Goal: Task Accomplishment & Management: Use online tool/utility

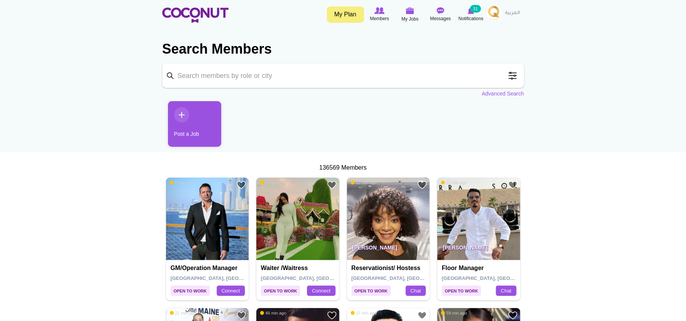
click at [298, 66] on input "Keyword" at bounding box center [343, 76] width 362 height 24
type input "runner"
click at [492, 94] on link "Advanced Search" at bounding box center [503, 94] width 42 height 8
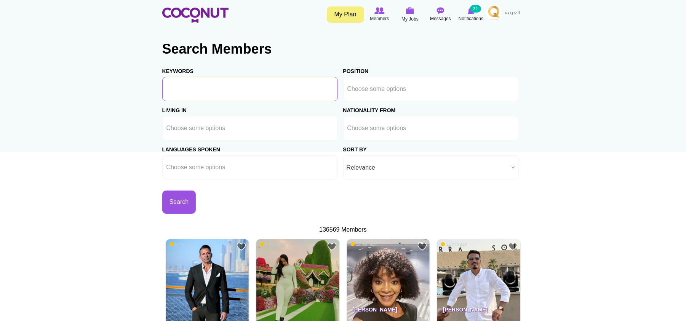
click at [206, 89] on input "Keywords" at bounding box center [249, 89] width 175 height 24
click at [368, 92] on input "text" at bounding box center [381, 89] width 69 height 7
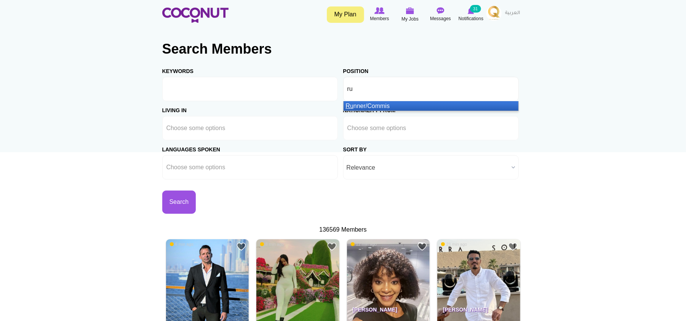
type input "ru"
click at [382, 105] on li "Ru nner/Commis" at bounding box center [430, 106] width 175 height 10
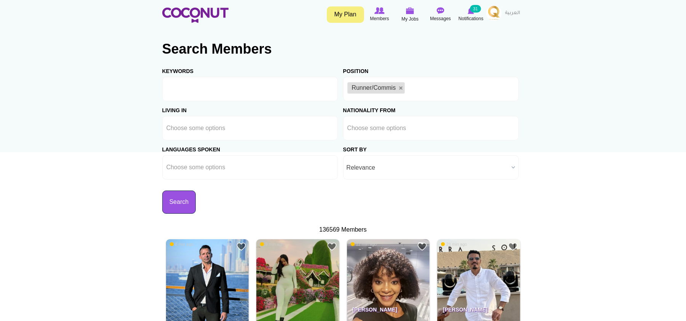
drag, startPoint x: 360, startPoint y: 198, endPoint x: 300, endPoint y: 197, distance: 59.8
click at [300, 197] on div "Keywords Position Host/Hostess Bartender/Barmaid Waiter/Waitress Personal Assis…" at bounding box center [343, 138] width 362 height 152
click at [276, 125] on ul at bounding box center [249, 128] width 175 height 24
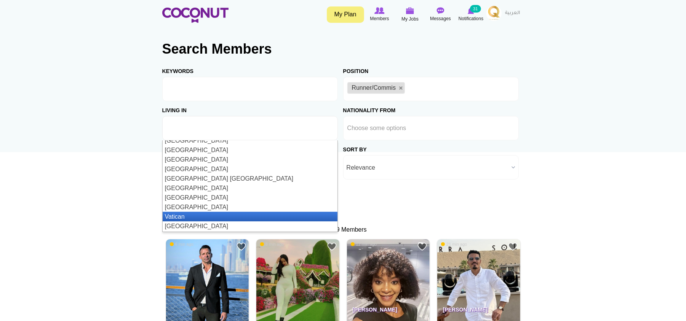
scroll to position [2186, 0]
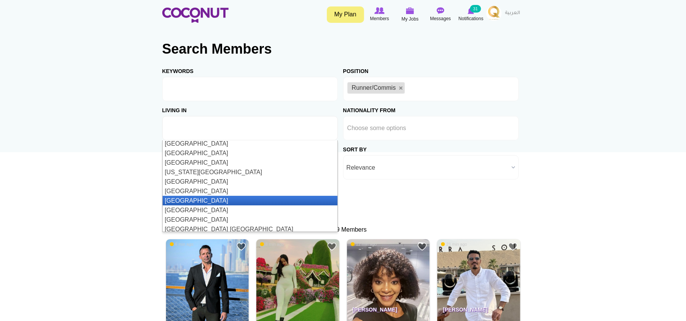
click at [223, 196] on li "[GEOGRAPHIC_DATA]" at bounding box center [250, 201] width 175 height 10
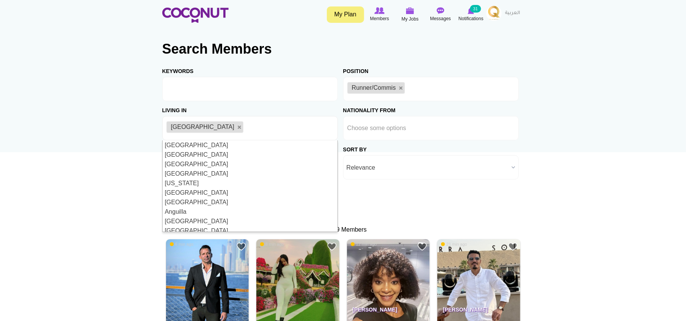
click at [196, 198] on button "Search" at bounding box center [179, 202] width 34 height 23
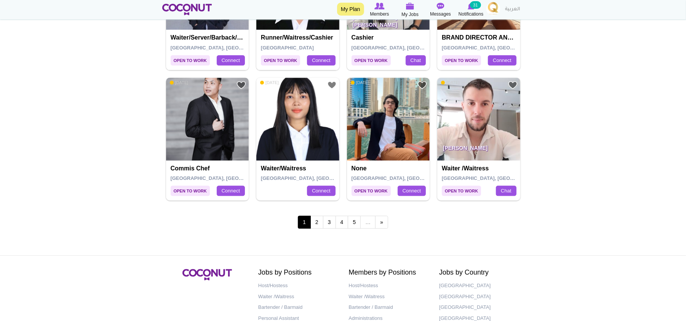
scroll to position [1370, 0]
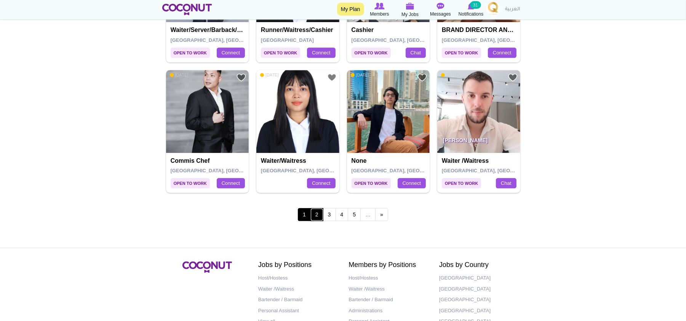
click at [319, 216] on link "2" at bounding box center [316, 214] width 13 height 13
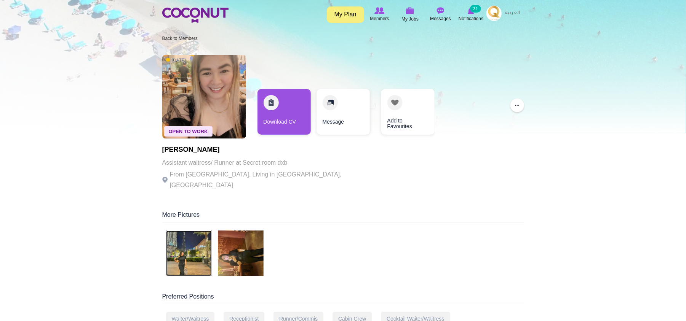
click at [187, 243] on img at bounding box center [189, 254] width 46 height 46
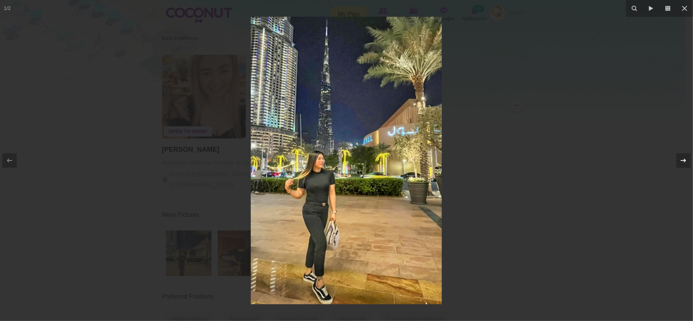
click at [679, 161] on icon at bounding box center [683, 160] width 9 height 9
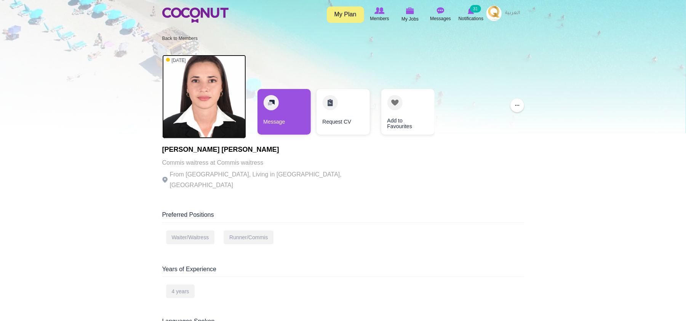
click at [201, 101] on img at bounding box center [204, 97] width 84 height 84
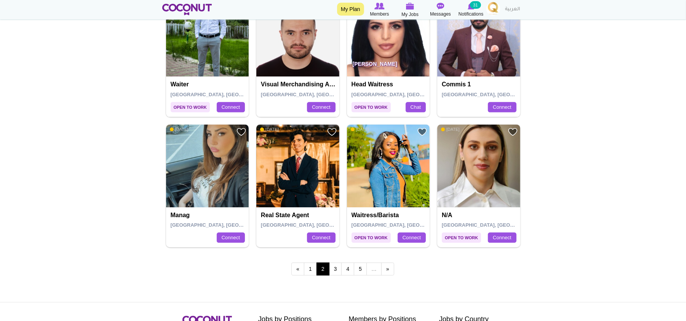
scroll to position [1319, 0]
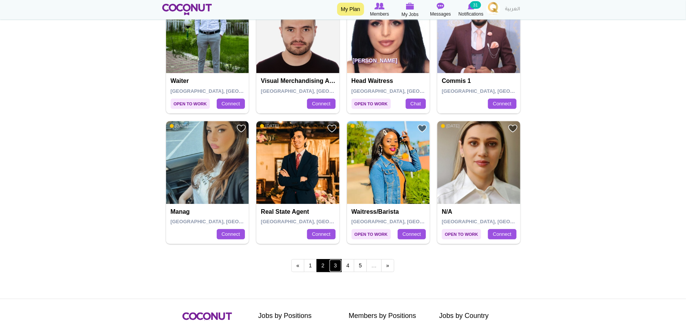
click at [335, 271] on link "3" at bounding box center [335, 265] width 13 height 13
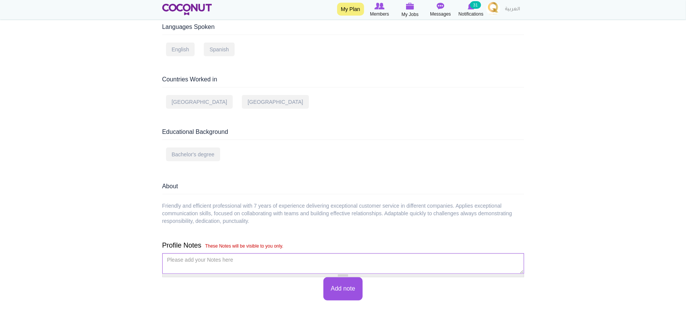
scroll to position [305, 0]
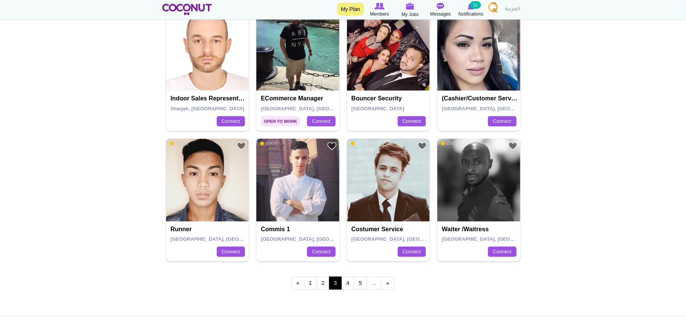
scroll to position [1319, 0]
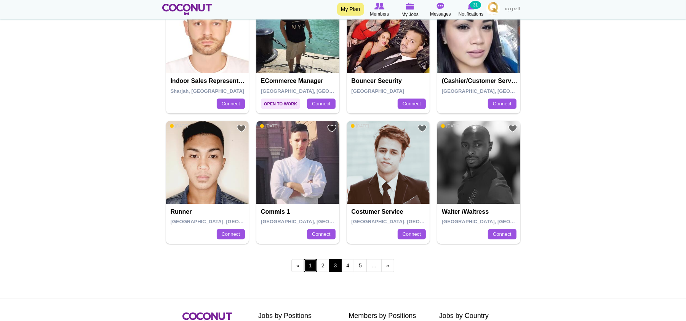
click at [314, 269] on link "1" at bounding box center [310, 265] width 13 height 13
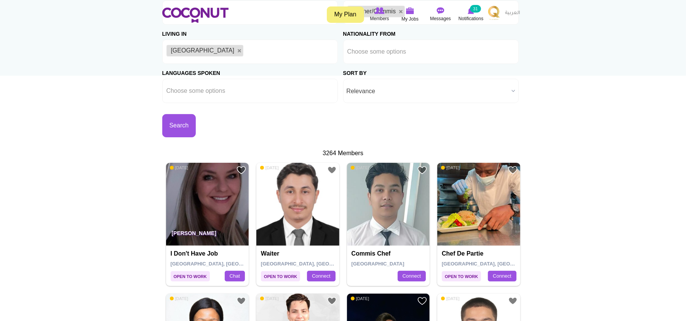
scroll to position [0, 0]
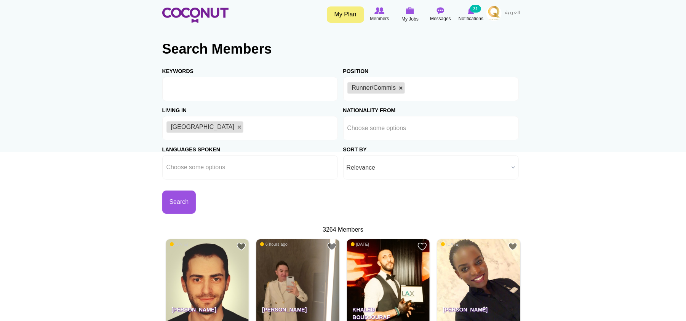
click at [401, 88] on link at bounding box center [401, 88] width 5 height 5
type input "Choose some options"
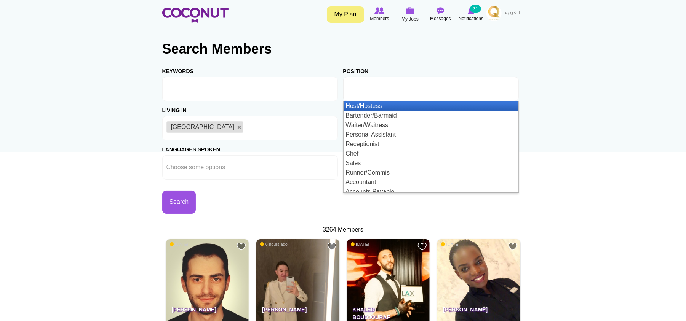
click at [399, 90] on input "text" at bounding box center [381, 89] width 69 height 7
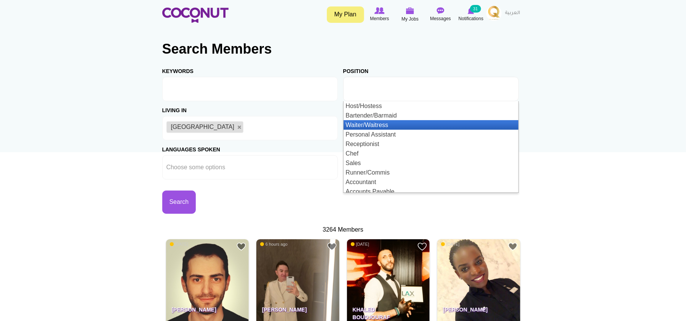
click at [379, 122] on li "Waiter/Waitress" at bounding box center [430, 125] width 175 height 10
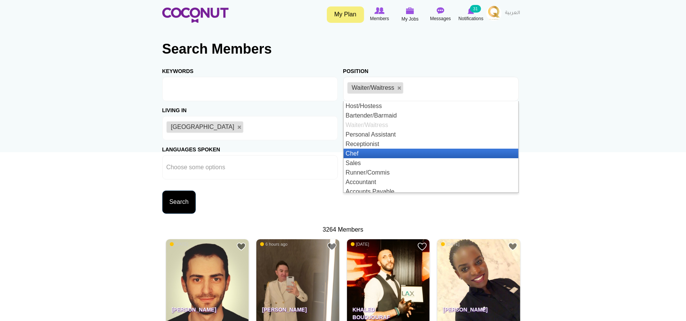
scroll to position [4, 0]
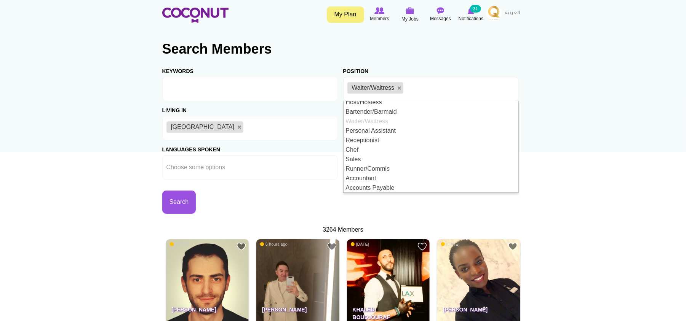
click at [272, 209] on div "Keywords Position Host/Hostess Bartender/Barmaid Waiter/Waitress Personal Assis…" at bounding box center [343, 138] width 362 height 152
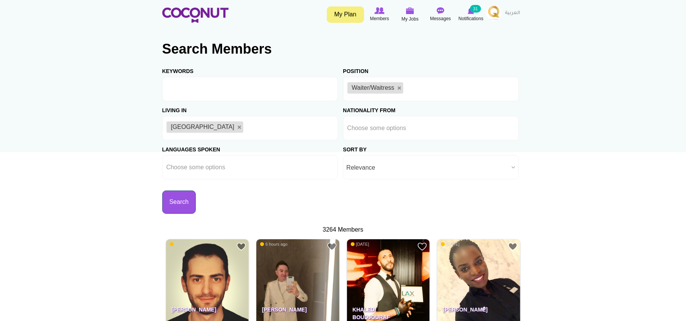
click at [196, 206] on button "Search" at bounding box center [179, 202] width 34 height 23
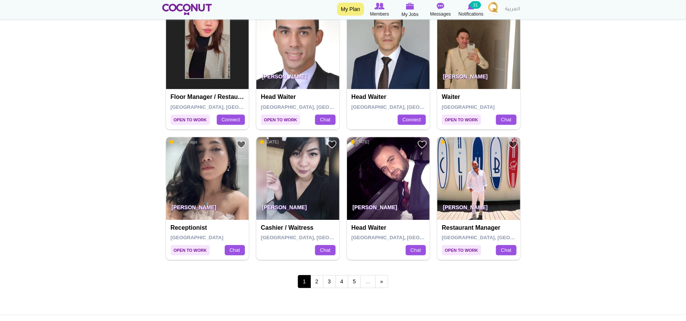
scroll to position [1319, 0]
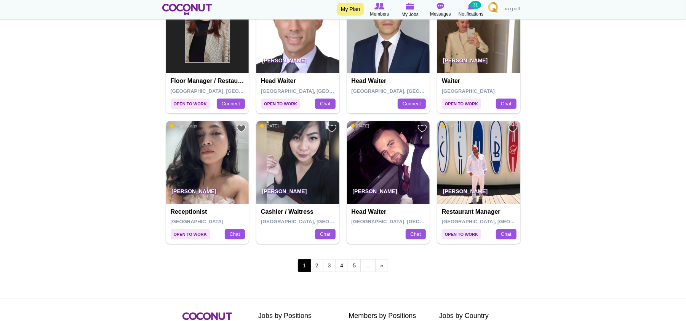
drag, startPoint x: 281, startPoint y: 171, endPoint x: 51, endPoint y: 206, distance: 232.6
click at [312, 268] on link "2" at bounding box center [316, 265] width 13 height 13
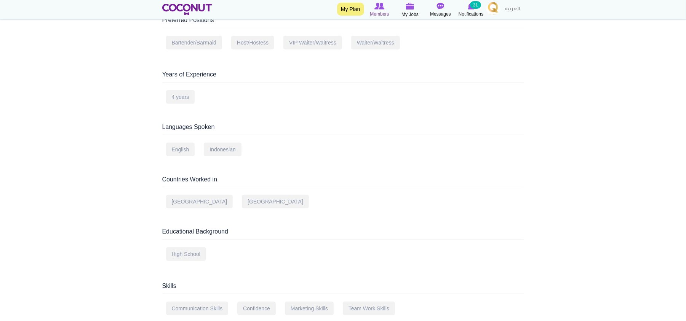
scroll to position [51, 0]
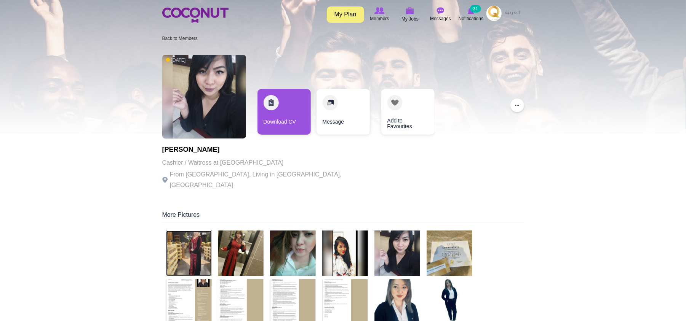
click at [180, 239] on img at bounding box center [189, 254] width 46 height 46
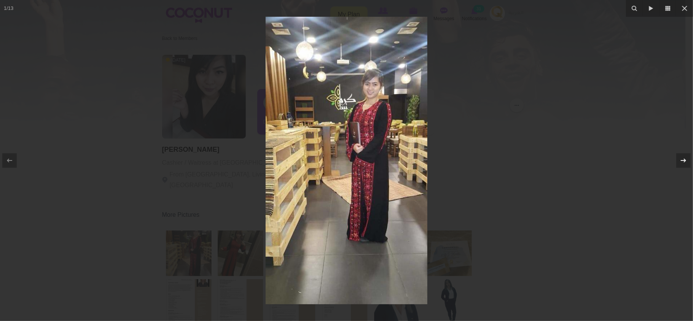
click at [681, 163] on icon at bounding box center [683, 160] width 9 height 9
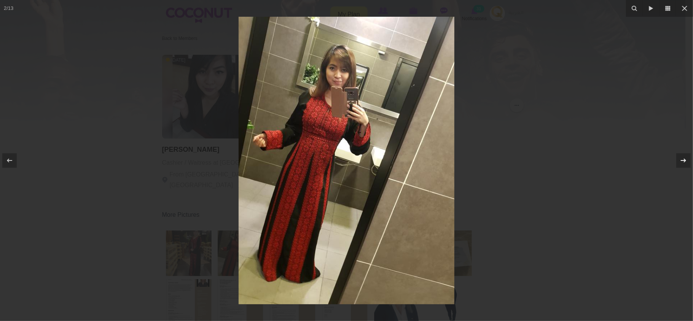
click at [681, 163] on icon at bounding box center [683, 160] width 9 height 9
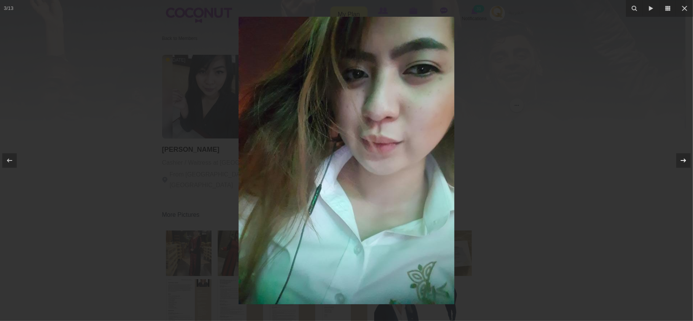
click at [681, 163] on icon at bounding box center [683, 160] width 9 height 9
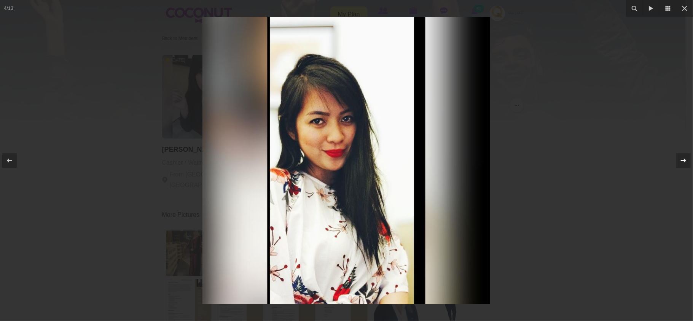
click at [681, 163] on icon at bounding box center [683, 160] width 9 height 9
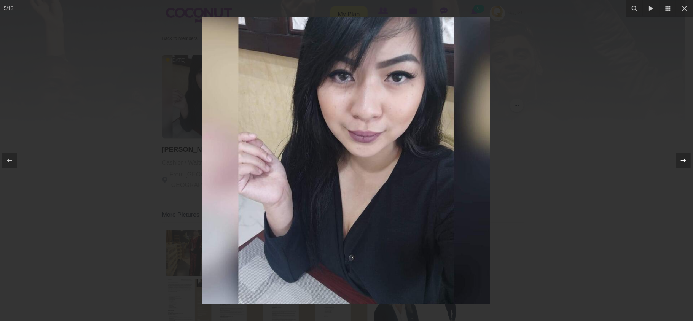
click at [681, 163] on icon at bounding box center [683, 160] width 9 height 9
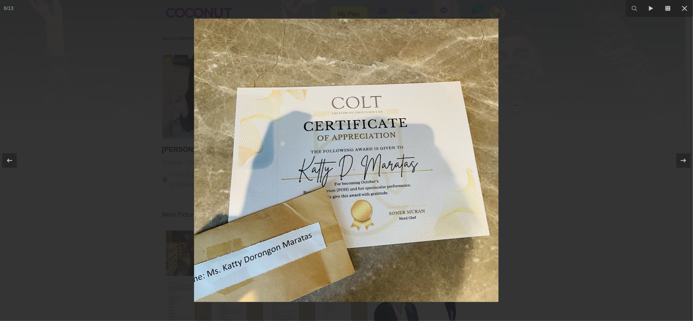
click at [595, 148] on div at bounding box center [346, 160] width 693 height 321
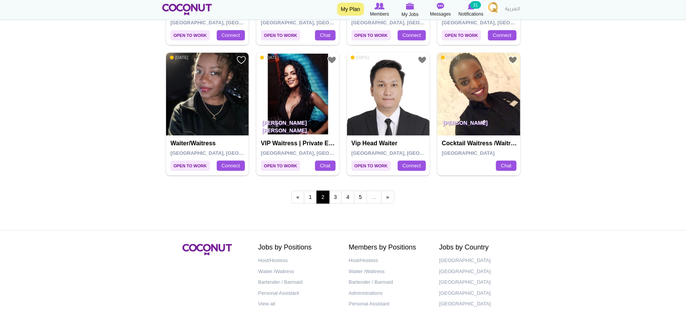
scroll to position [1370, 0]
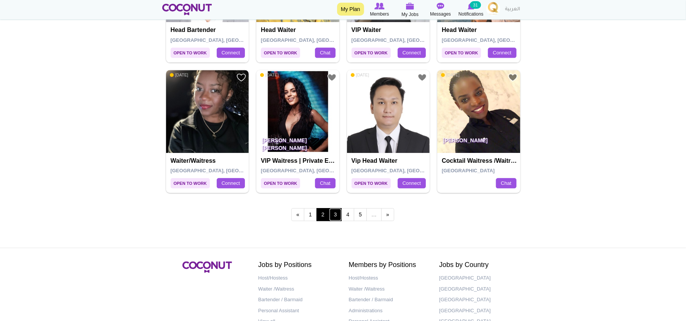
click at [334, 219] on link "3" at bounding box center [335, 214] width 13 height 13
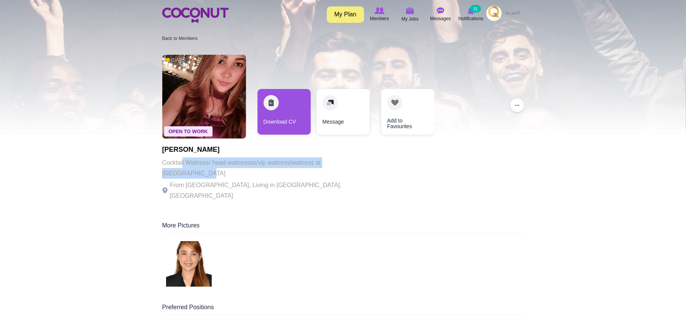
drag, startPoint x: 183, startPoint y: 160, endPoint x: 366, endPoint y: 159, distance: 183.1
click at [366, 159] on div "Open To Work 1 week ago Kristina Bruan Cocktail Waitress/ head waitresses/vip w…" at bounding box center [343, 128] width 362 height 155
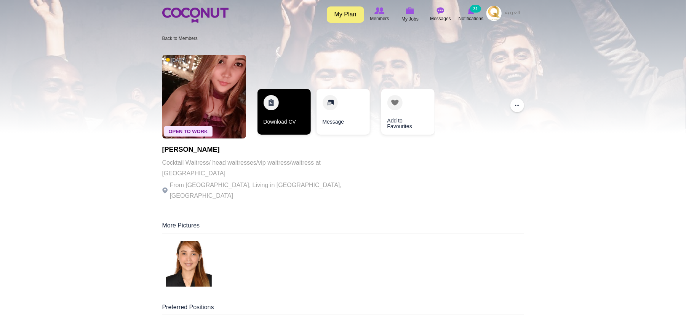
click at [285, 94] on link "Download CV" at bounding box center [283, 112] width 53 height 46
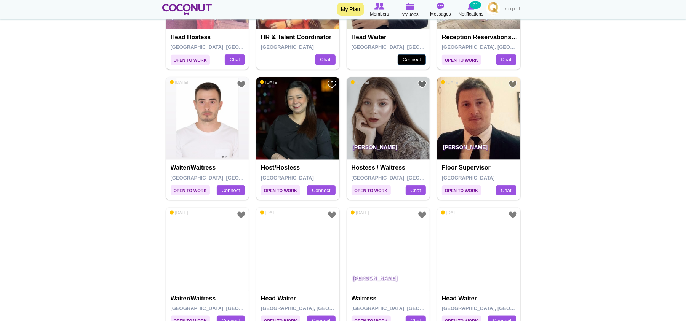
scroll to position [609, 0]
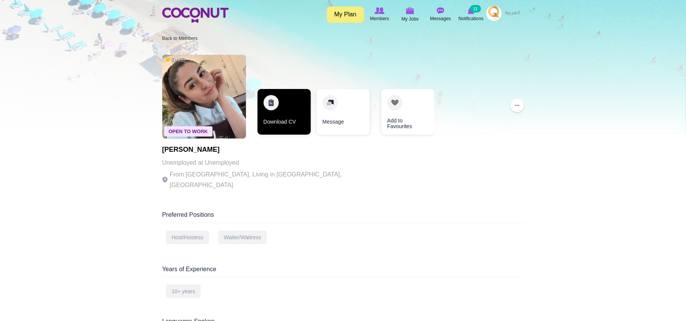
click at [282, 103] on link "Download CV" at bounding box center [283, 112] width 53 height 46
